Goal: Register for event/course

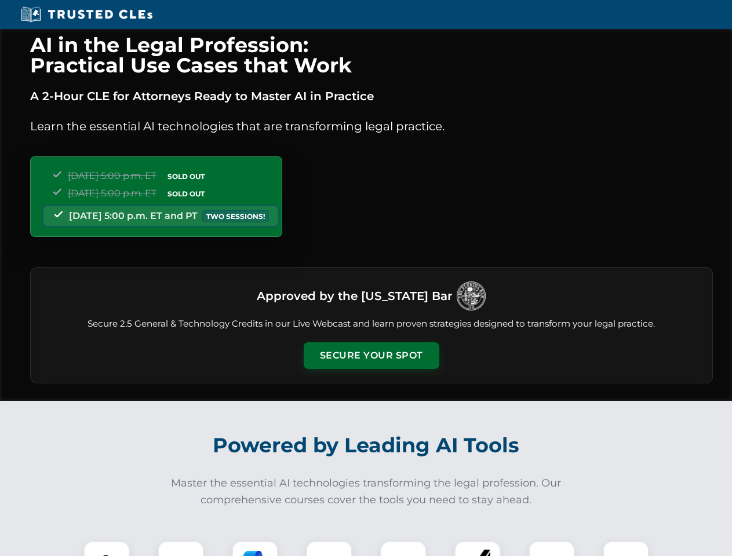
click at [371, 356] on button "Secure Your Spot" at bounding box center [372, 356] width 136 height 27
click at [107, 549] on img at bounding box center [107, 565] width 34 height 34
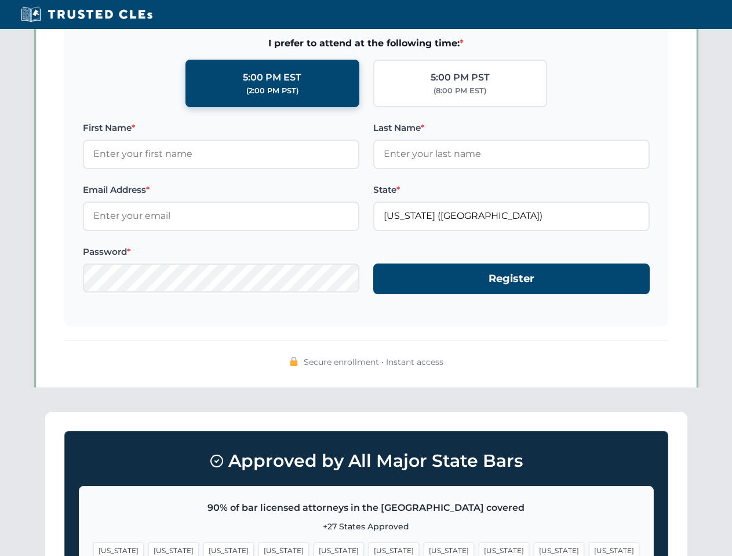
click at [424, 549] on span "[US_STATE]" at bounding box center [449, 550] width 50 height 17
click at [534, 549] on span "[US_STATE]" at bounding box center [559, 550] width 50 height 17
